Goal: Information Seeking & Learning: Learn about a topic

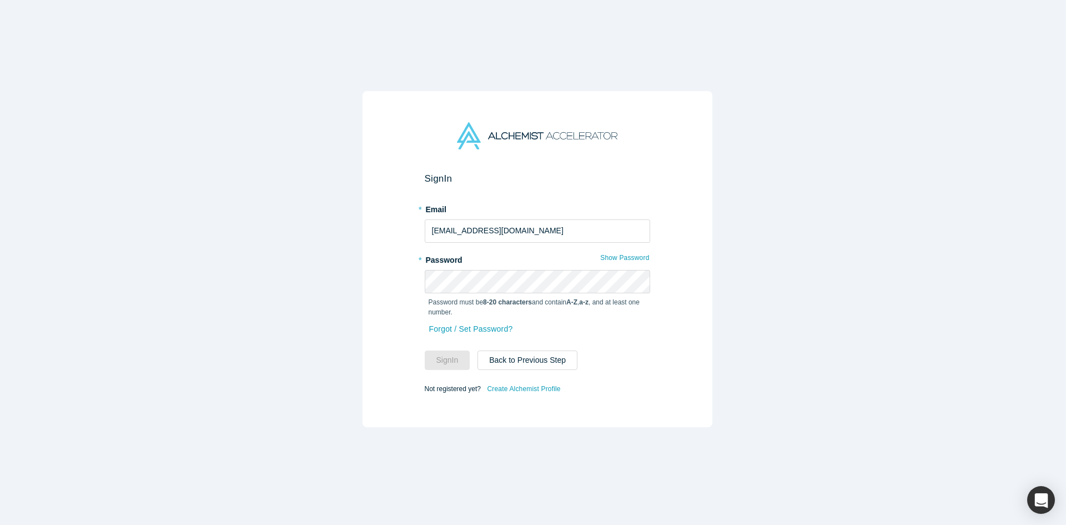
type input "[EMAIL_ADDRESS][DOMAIN_NAME]"
click at [425, 350] on button "Sign In" at bounding box center [448, 359] width 46 height 19
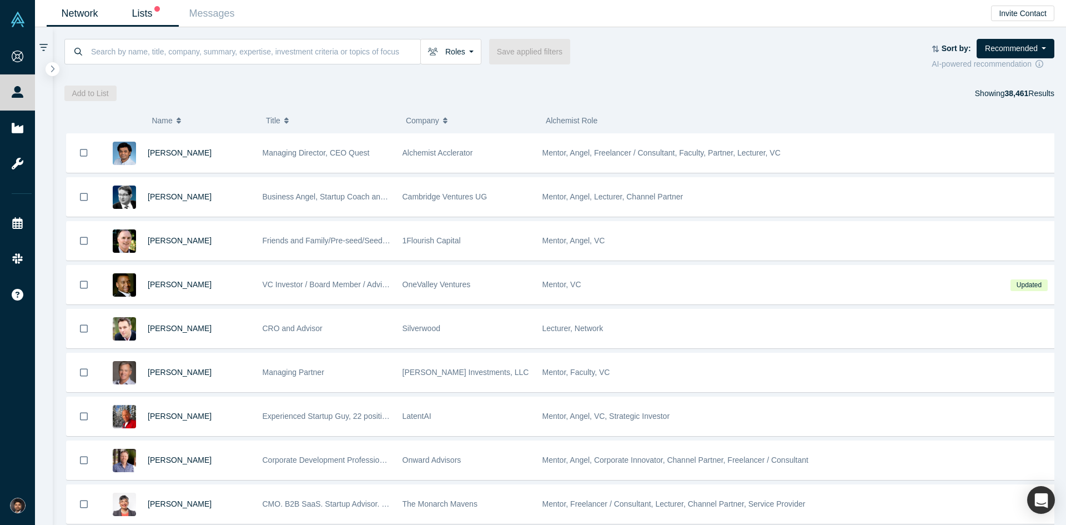
click at [149, 17] on link "Lists" at bounding box center [146, 14] width 66 height 26
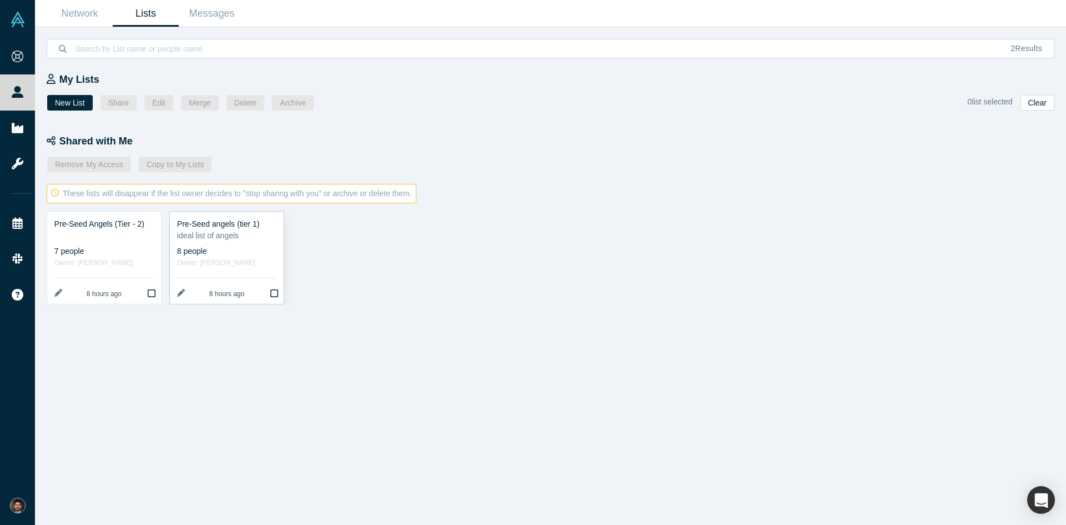
click at [207, 238] on div "ideal list of angels" at bounding box center [226, 236] width 99 height 12
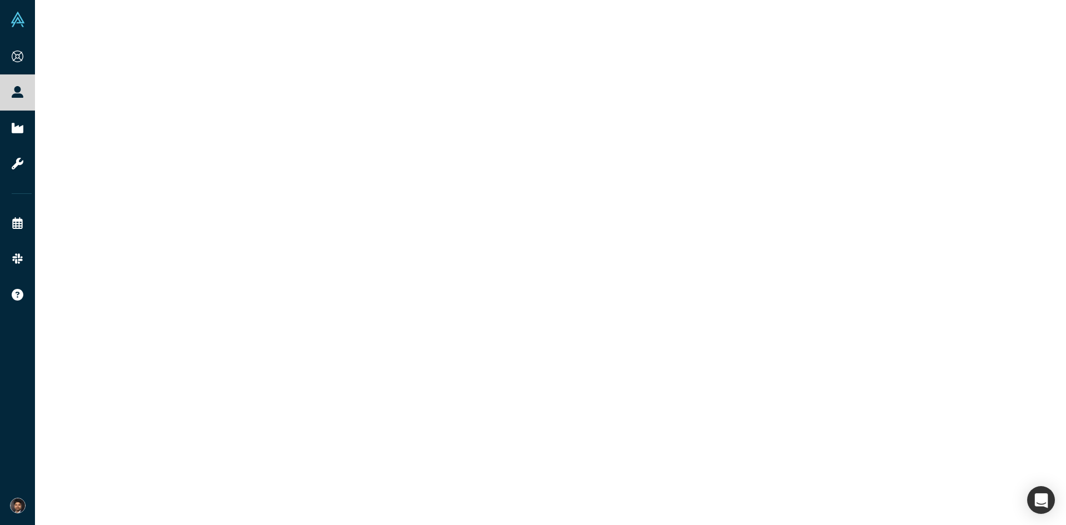
click at [207, 238] on div at bounding box center [550, 262] width 1031 height 525
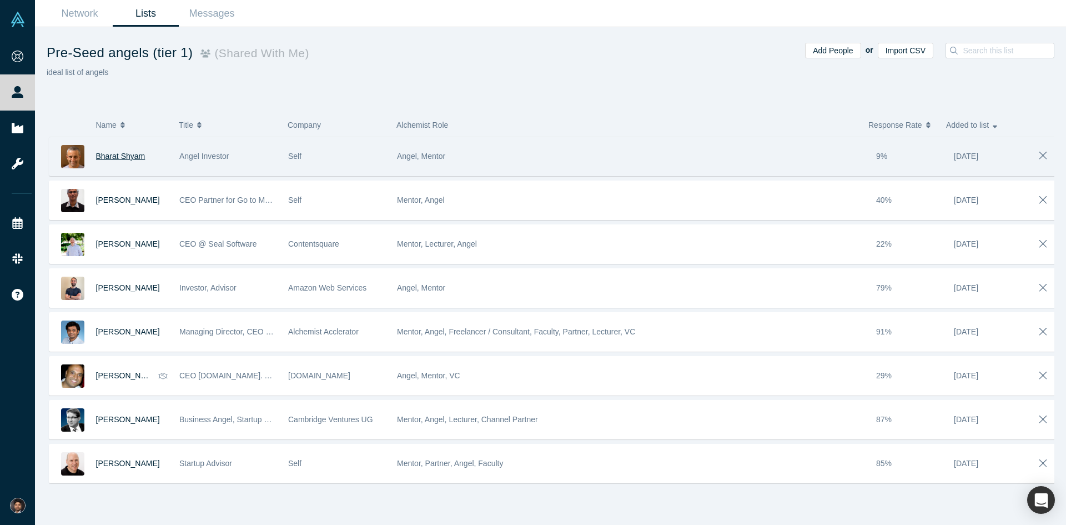
click at [132, 157] on span "Bharat Shyam" at bounding box center [120, 156] width 49 height 9
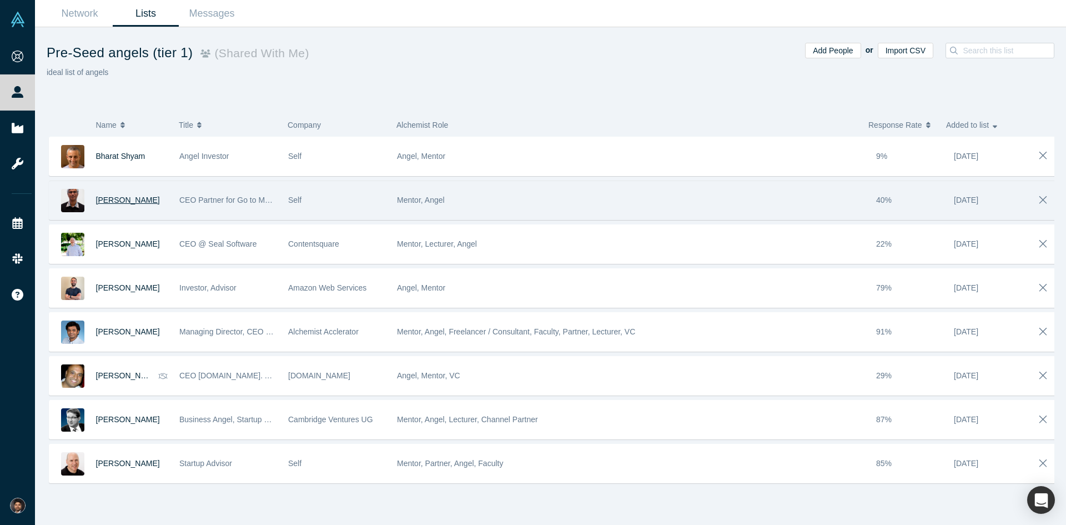
click at [128, 199] on span "[PERSON_NAME]" at bounding box center [128, 199] width 64 height 9
click at [110, 202] on span "[PERSON_NAME]" at bounding box center [128, 199] width 64 height 9
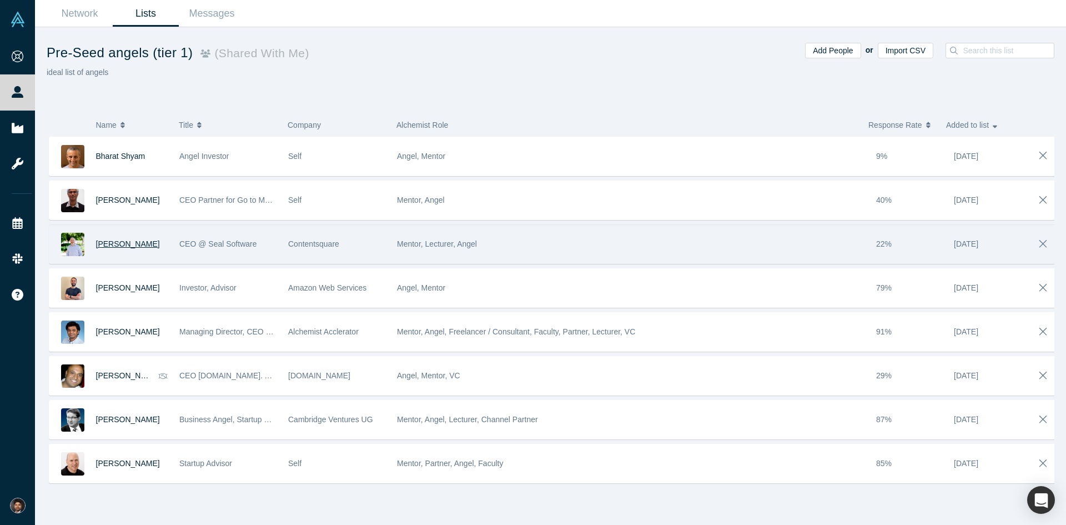
click at [130, 246] on span "[PERSON_NAME]" at bounding box center [128, 243] width 64 height 9
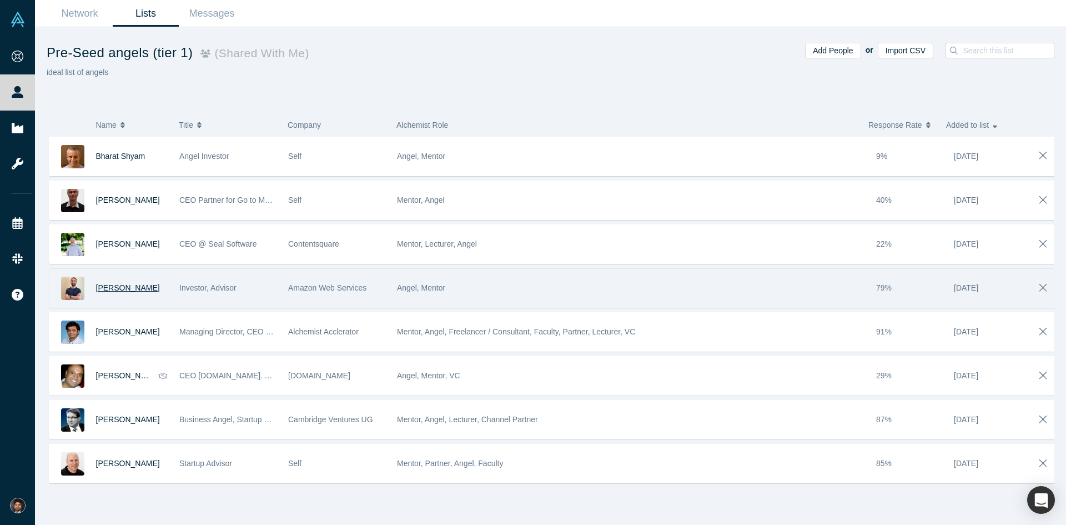
click at [119, 290] on span "[PERSON_NAME]" at bounding box center [128, 287] width 64 height 9
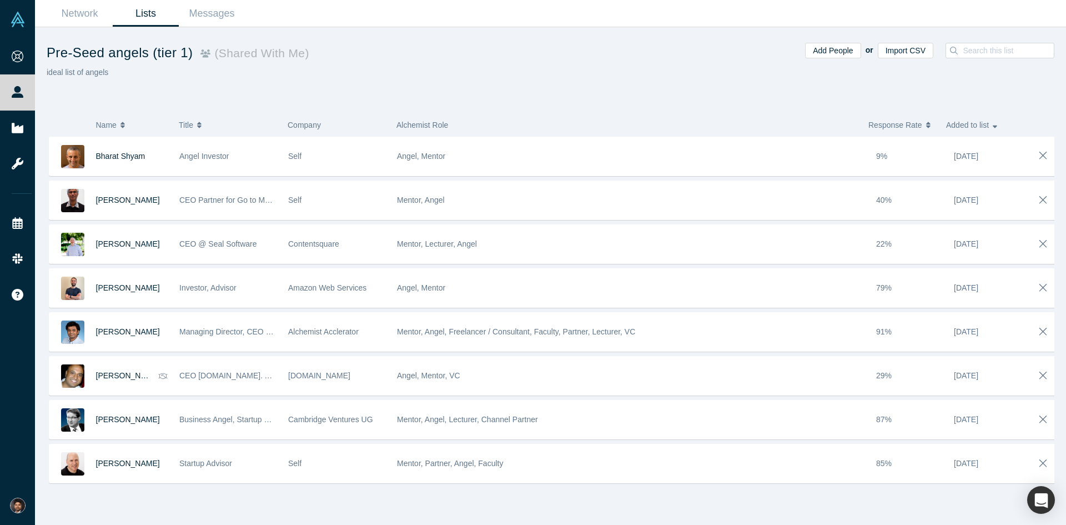
click at [145, 13] on link "Lists" at bounding box center [146, 14] width 66 height 26
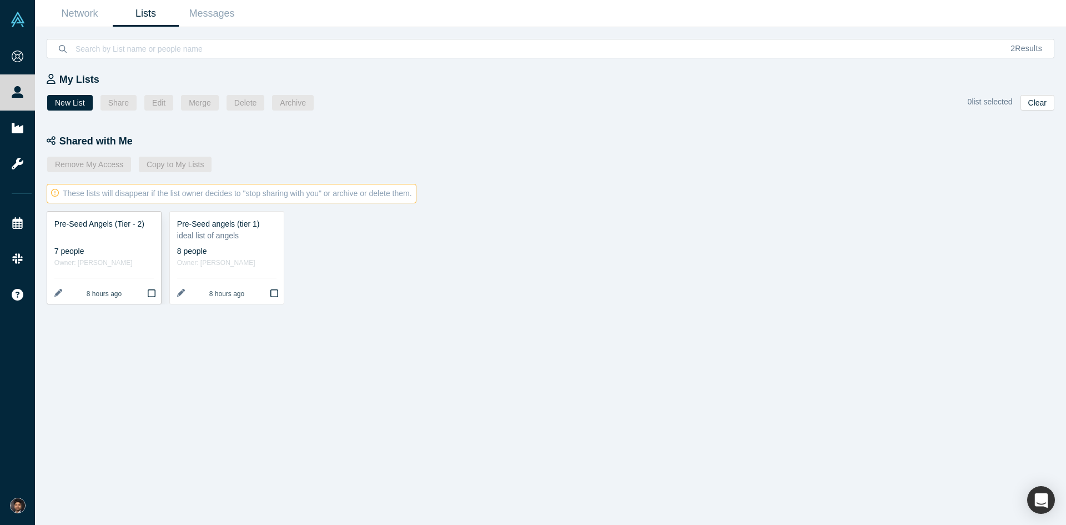
click at [126, 243] on link "Pre-Seed Angels (Tier - 2) 7 people Owner: [PERSON_NAME] 8 hours ago" at bounding box center [104, 258] width 114 height 92
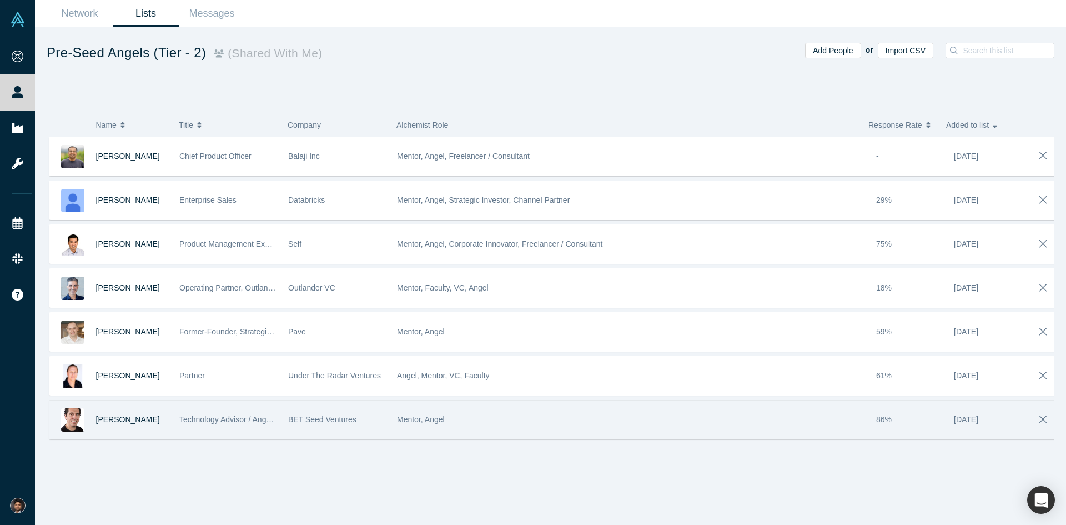
click at [125, 423] on span "[PERSON_NAME]" at bounding box center [128, 419] width 64 height 9
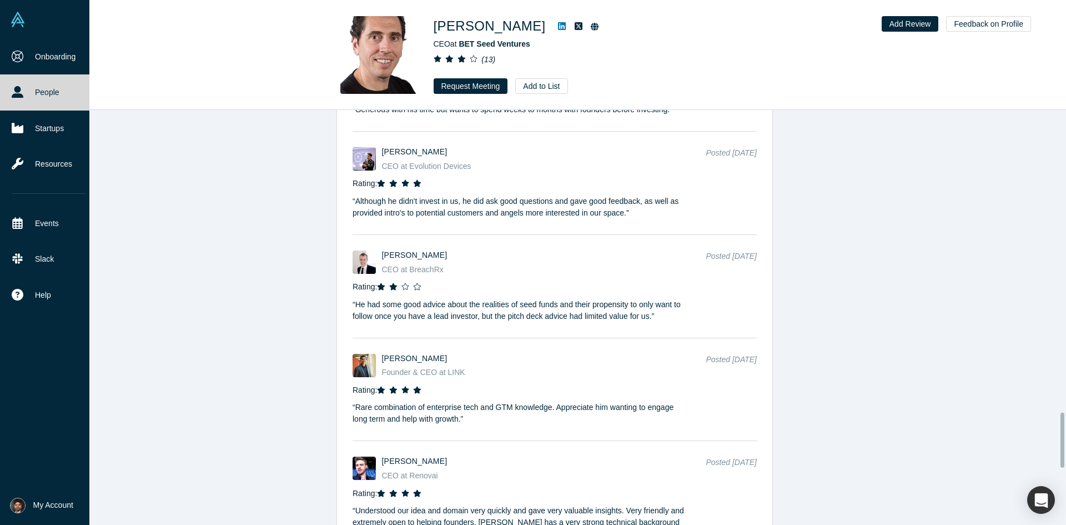
scroll to position [2269, 0]
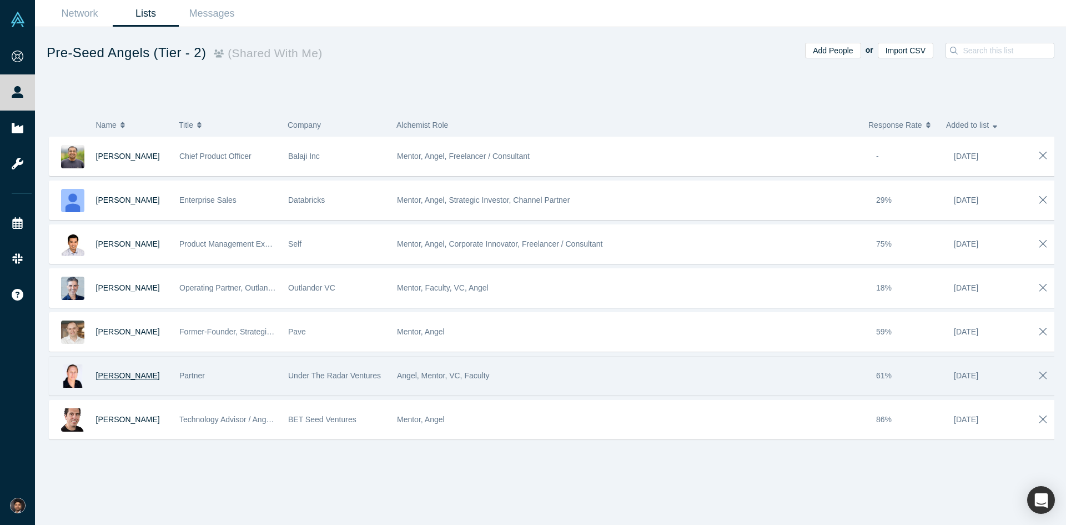
click at [133, 379] on span "[PERSON_NAME]" at bounding box center [128, 375] width 64 height 9
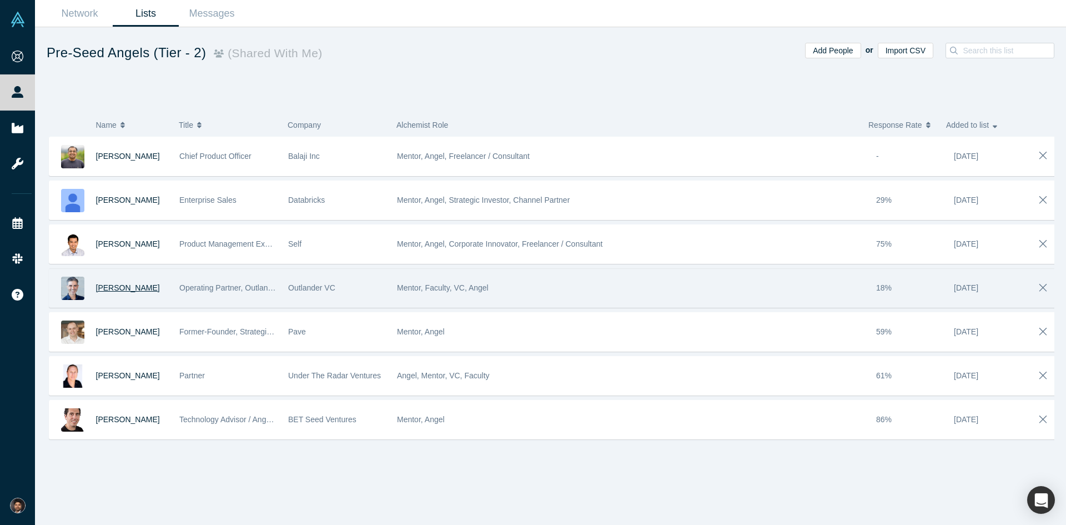
click at [136, 288] on span "[PERSON_NAME]" at bounding box center [128, 287] width 64 height 9
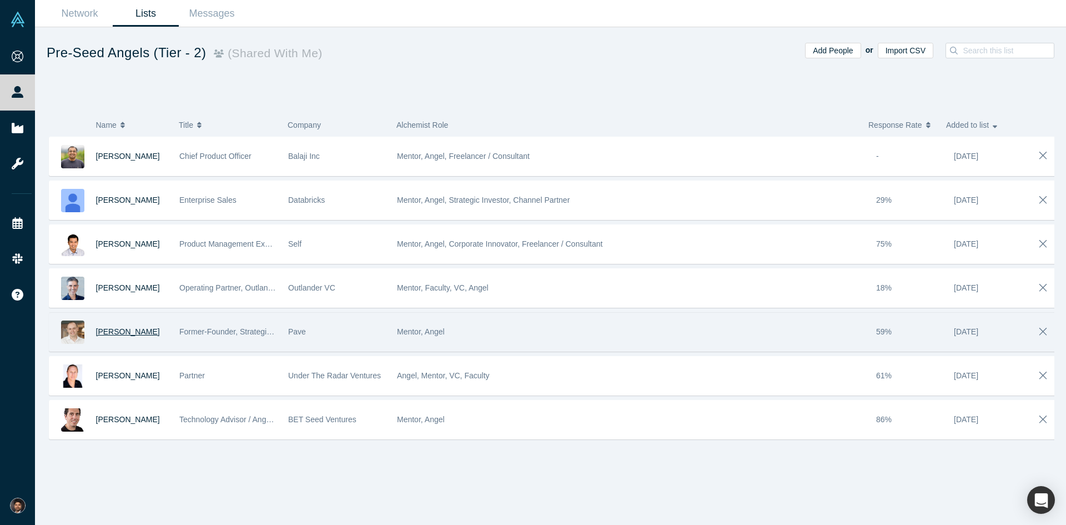
click at [115, 331] on span "[PERSON_NAME]" at bounding box center [128, 331] width 64 height 9
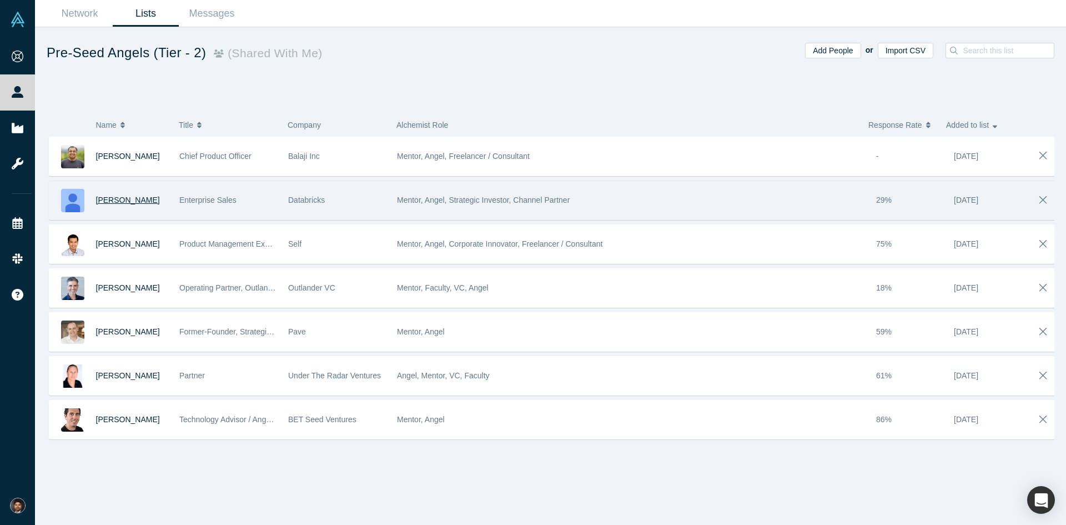
click at [130, 201] on span "[PERSON_NAME]" at bounding box center [128, 199] width 64 height 9
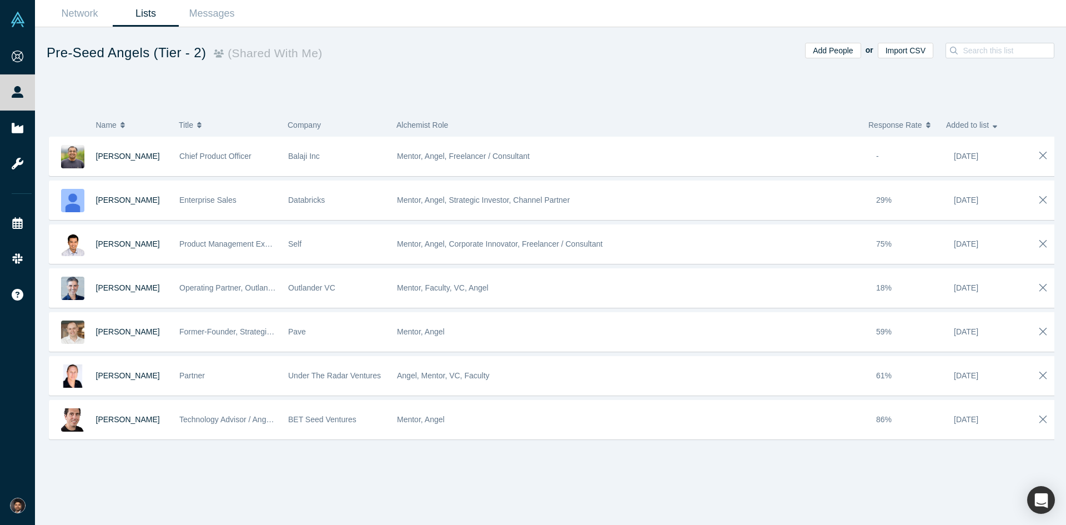
click at [137, 10] on link "Lists" at bounding box center [146, 14] width 66 height 26
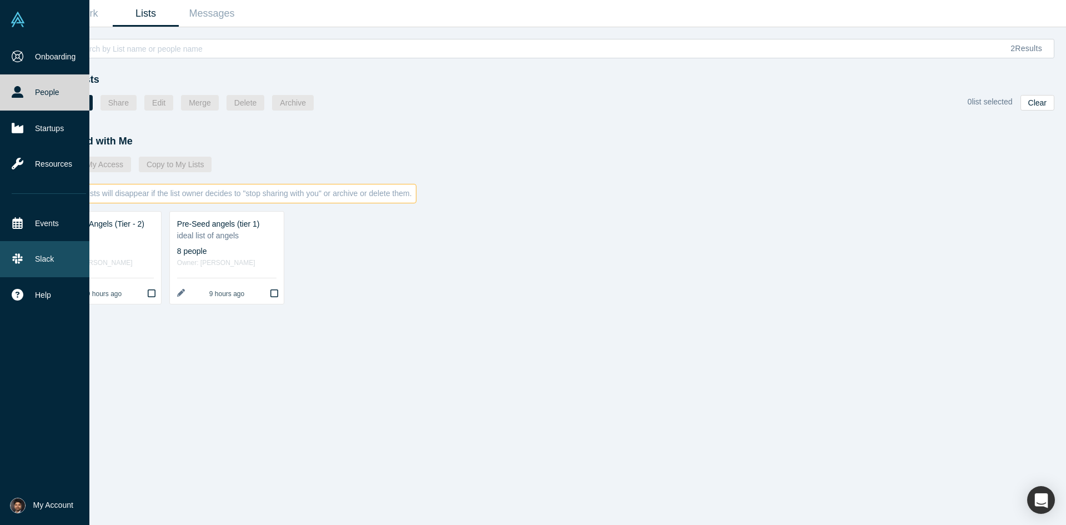
click at [16, 253] on icon at bounding box center [18, 259] width 12 height 12
click at [30, 254] on link "Slack" at bounding box center [49, 259] width 98 height 36
